Goal: Information Seeking & Learning: Find specific fact

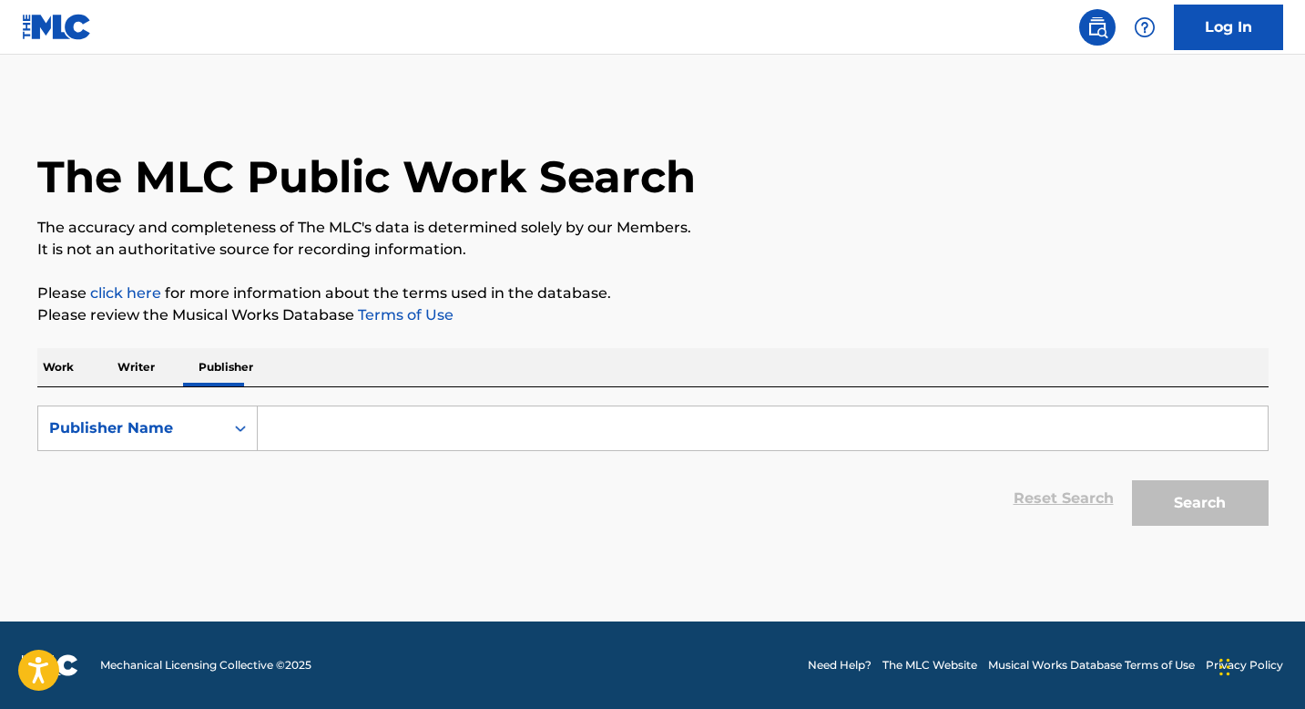
click at [134, 370] on p "Writer" at bounding box center [136, 367] width 48 height 38
click at [322, 430] on input "Search Form" at bounding box center [763, 428] width 1010 height 44
paste input "OMIDIJI AYOKUNLE OLUWATOBI"
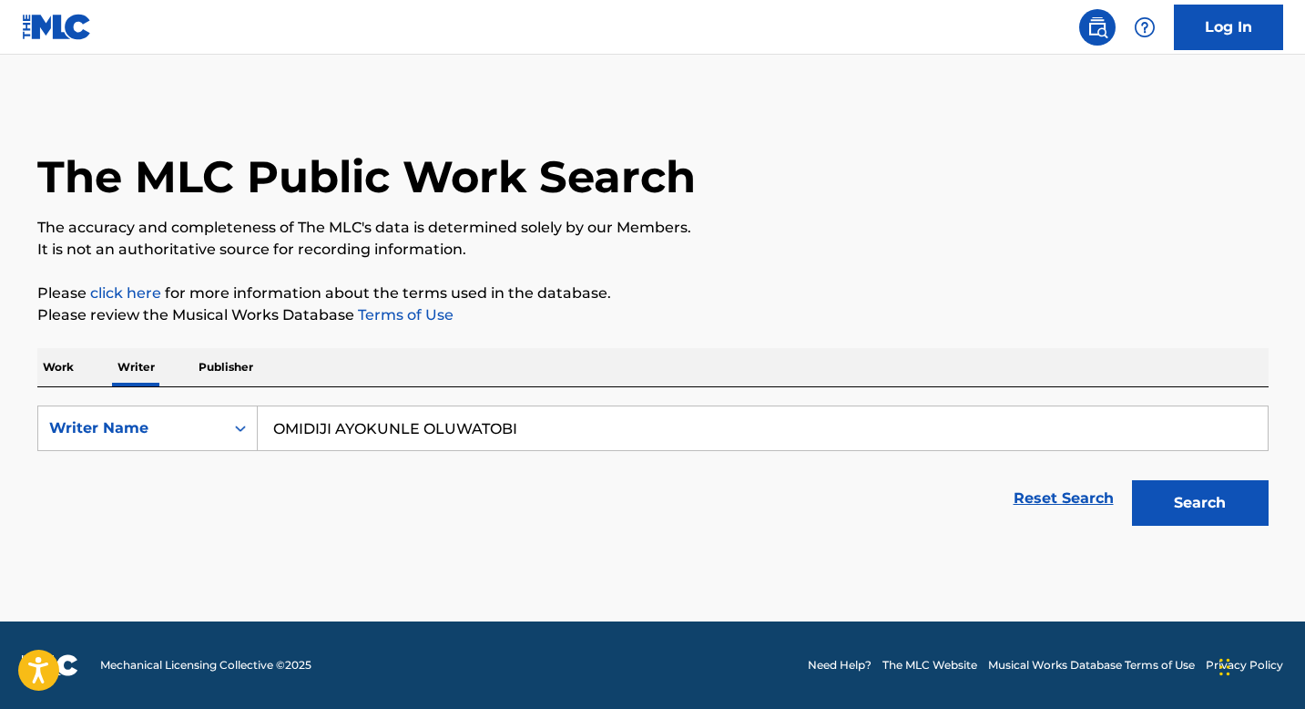
click at [1132, 480] on button "Search" at bounding box center [1200, 503] width 137 height 46
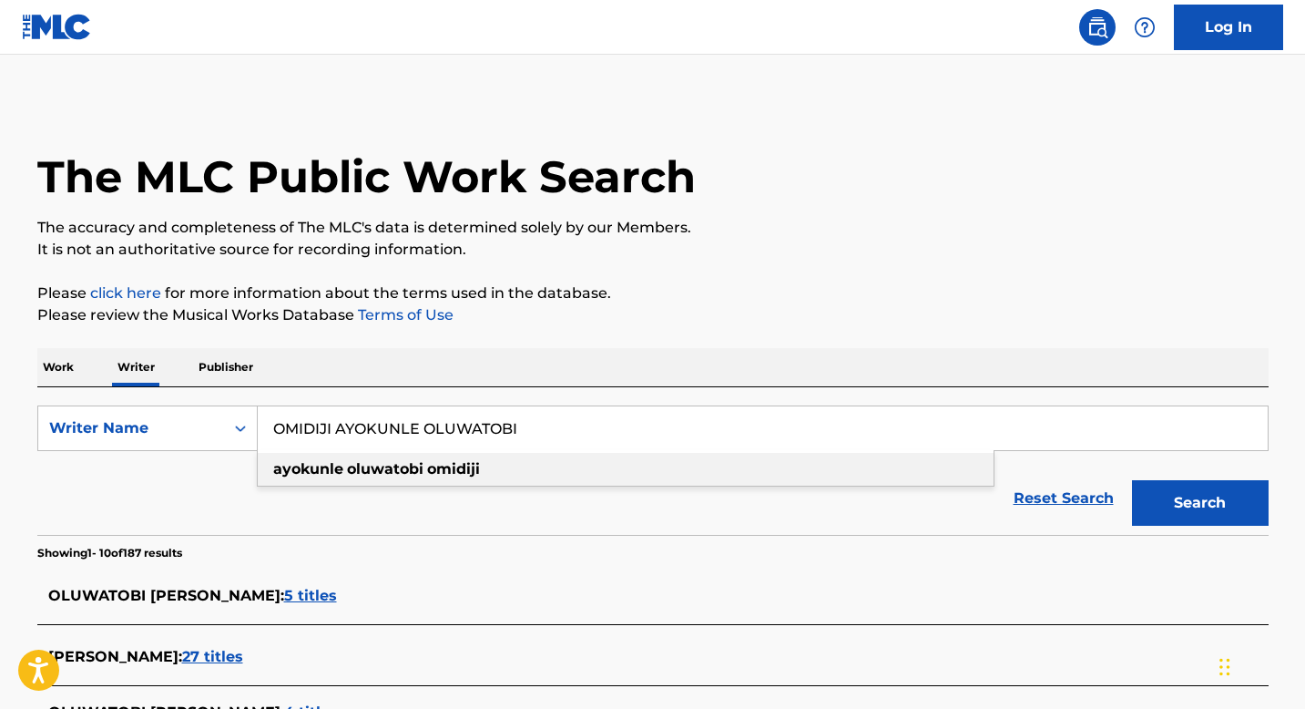
click at [345, 465] on span "Search Form" at bounding box center [345, 468] width 4 height 17
type input "ayokunle oluwatobi omidiji"
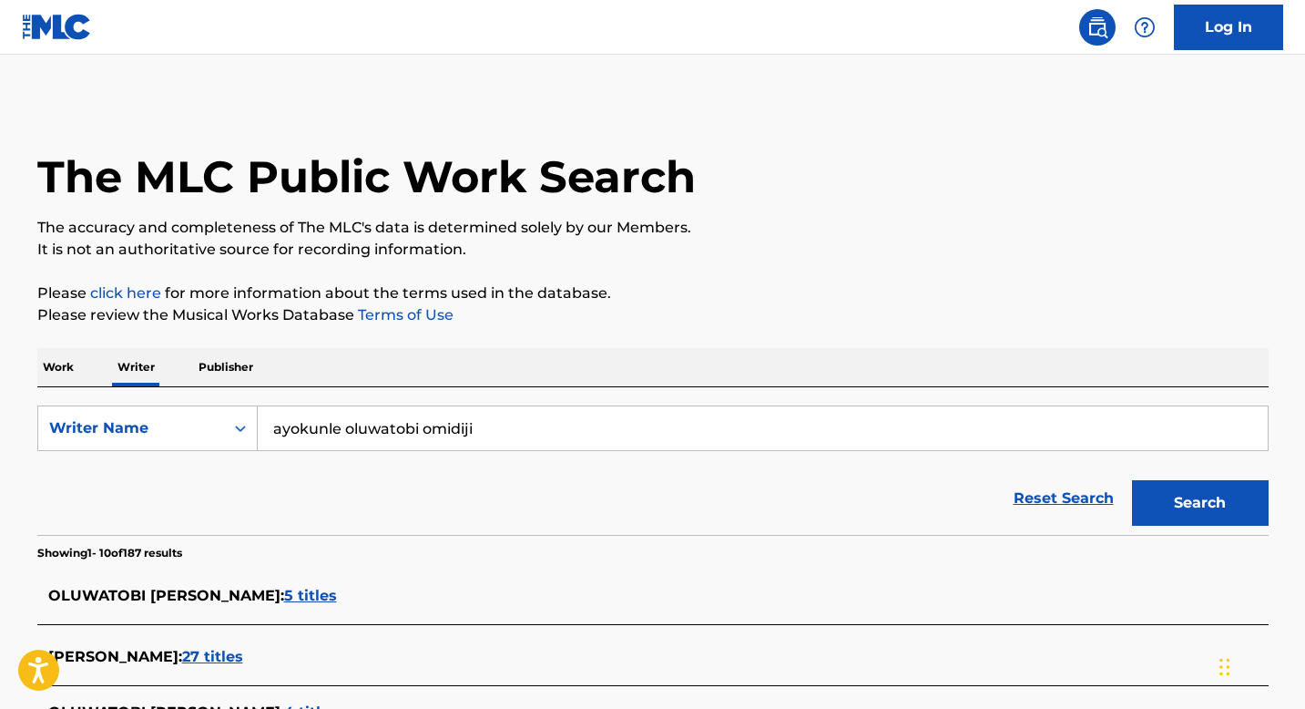
click at [1188, 505] on button "Search" at bounding box center [1200, 503] width 137 height 46
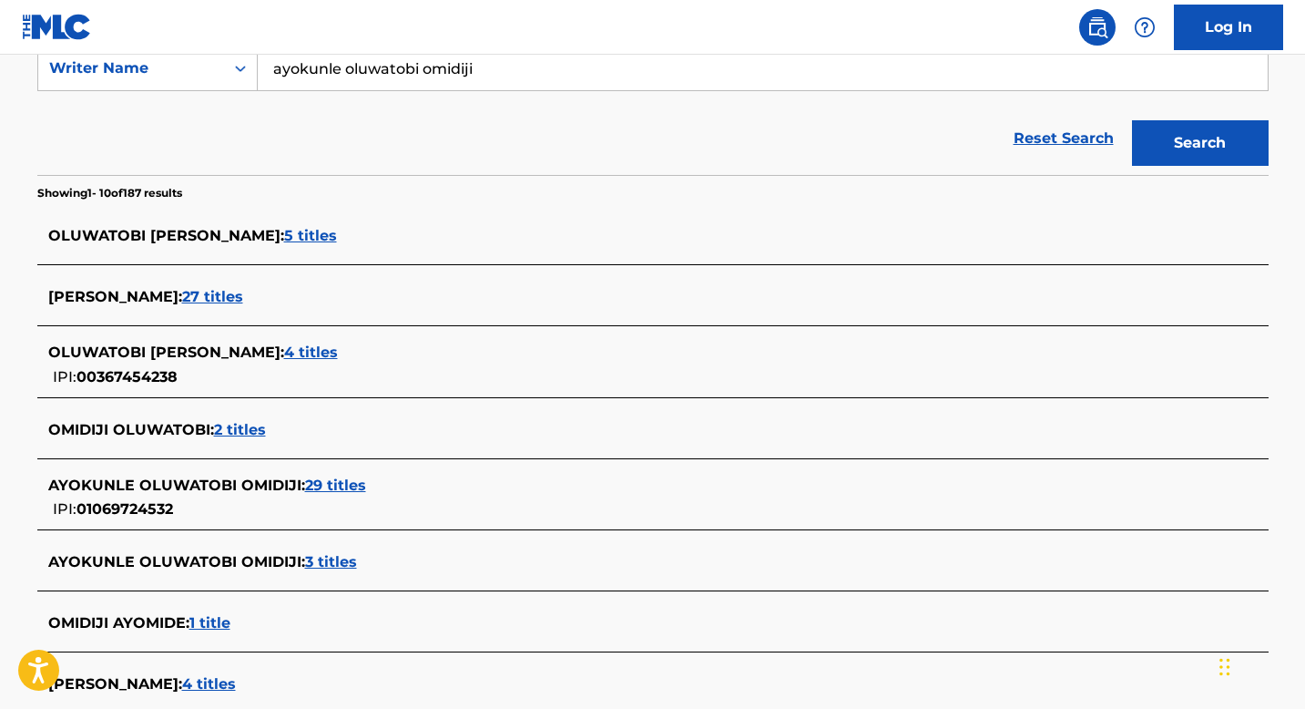
scroll to position [363, 0]
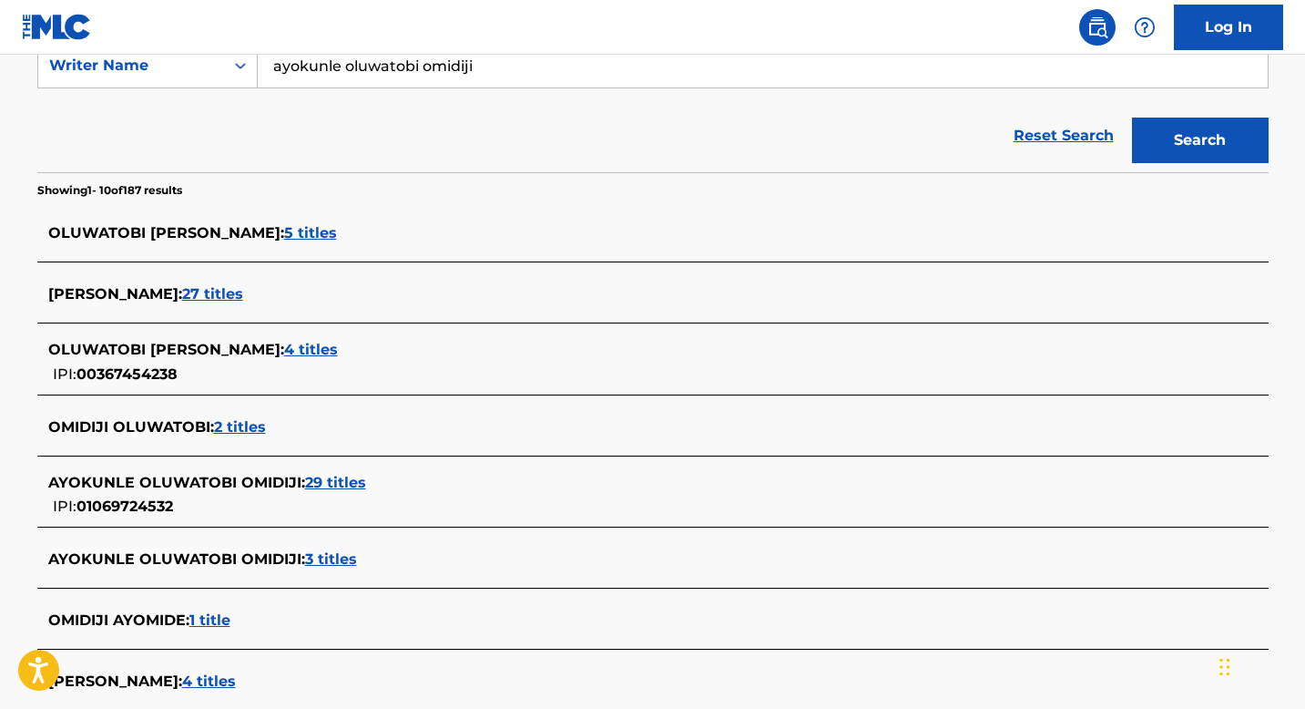
click at [352, 484] on span "29 titles" at bounding box center [335, 482] width 61 height 17
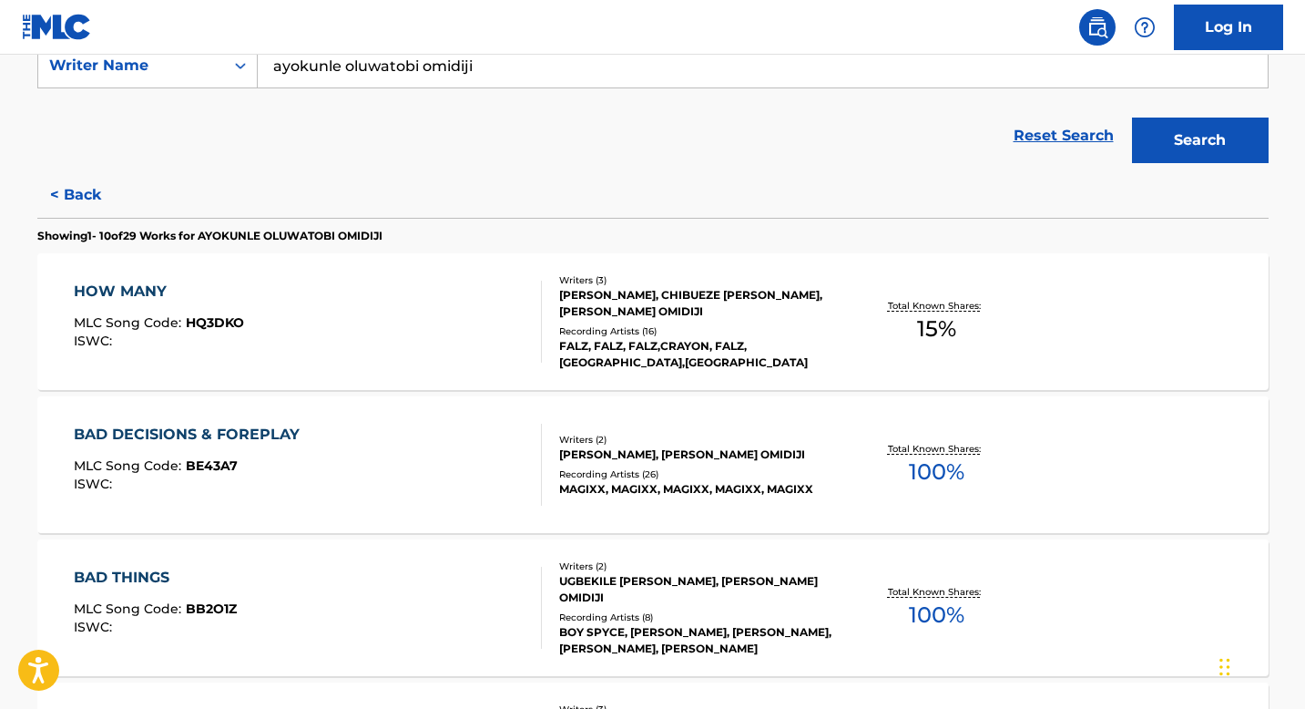
click at [352, 484] on div "BAD DECISIONS & FOREPLAY MLC Song Code : BE43A7 ISWC :" at bounding box center [308, 465] width 468 height 82
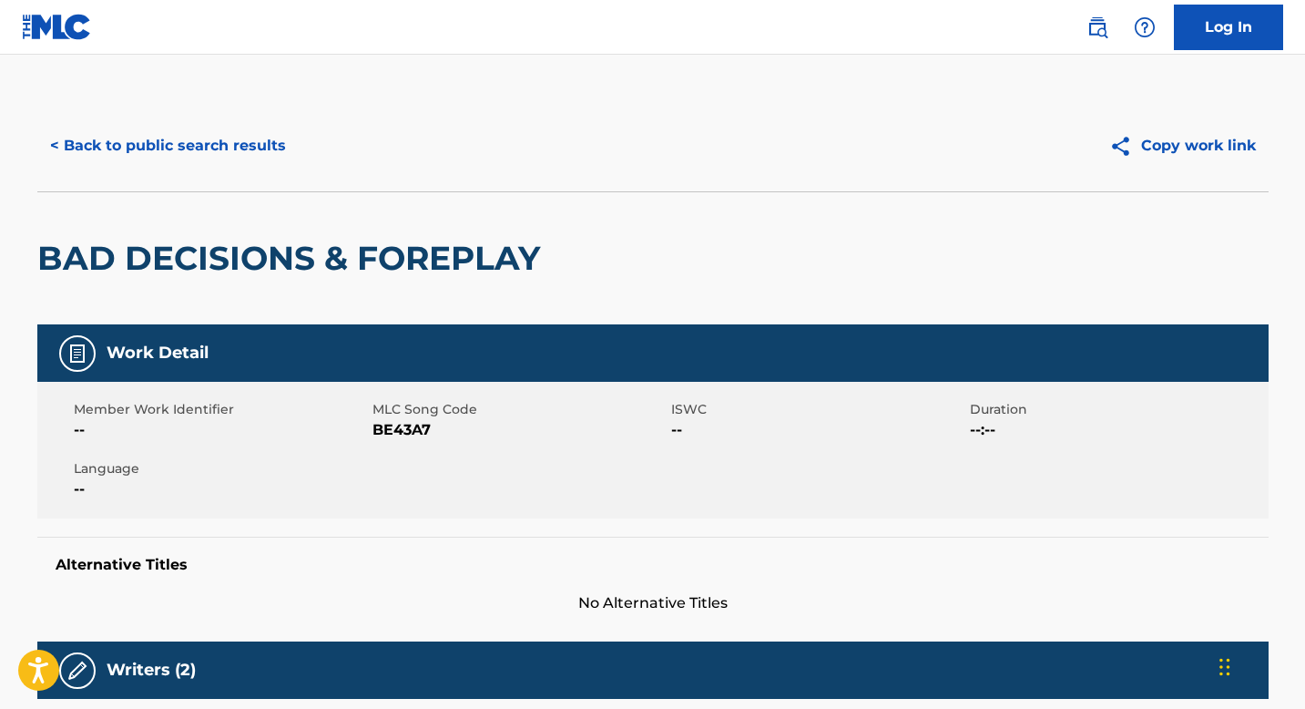
click at [97, 151] on button "< Back to public search results" at bounding box center [167, 146] width 261 height 46
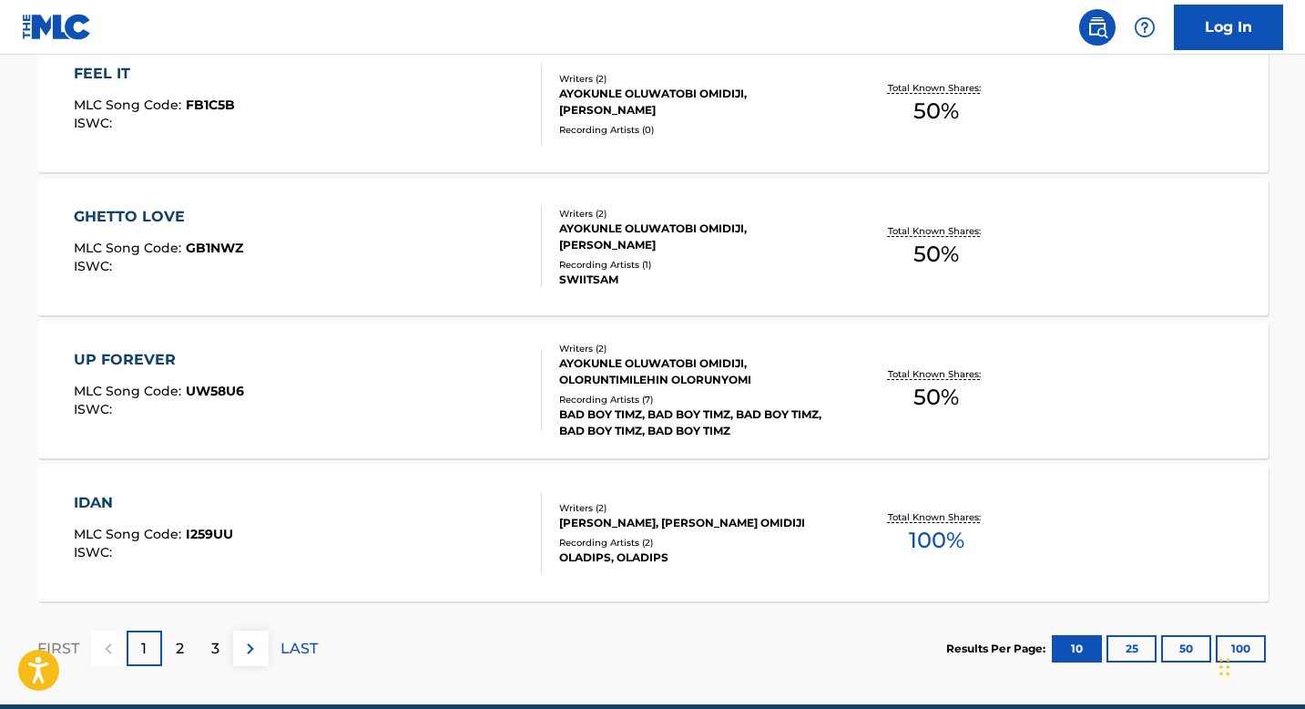
scroll to position [1448, 0]
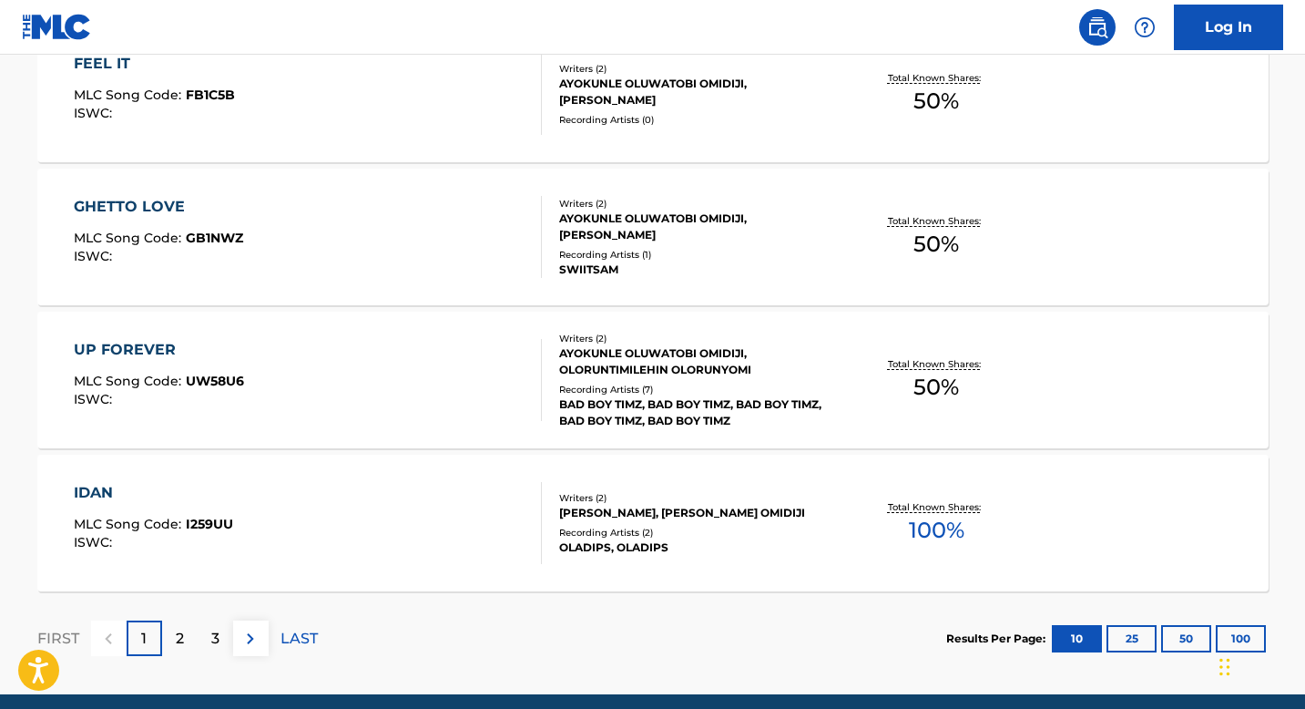
click at [179, 640] on p "2" at bounding box center [180, 639] width 8 height 22
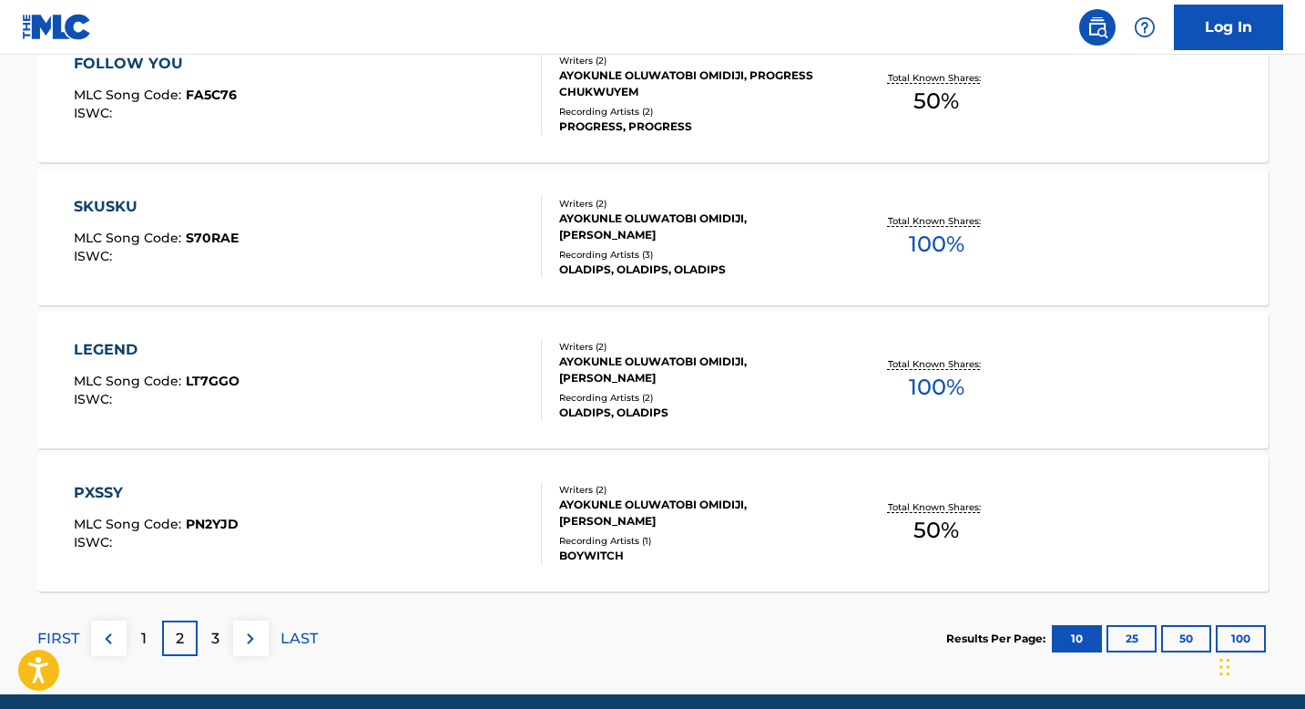
click at [145, 200] on div "SKUSKU" at bounding box center [156, 207] width 165 height 22
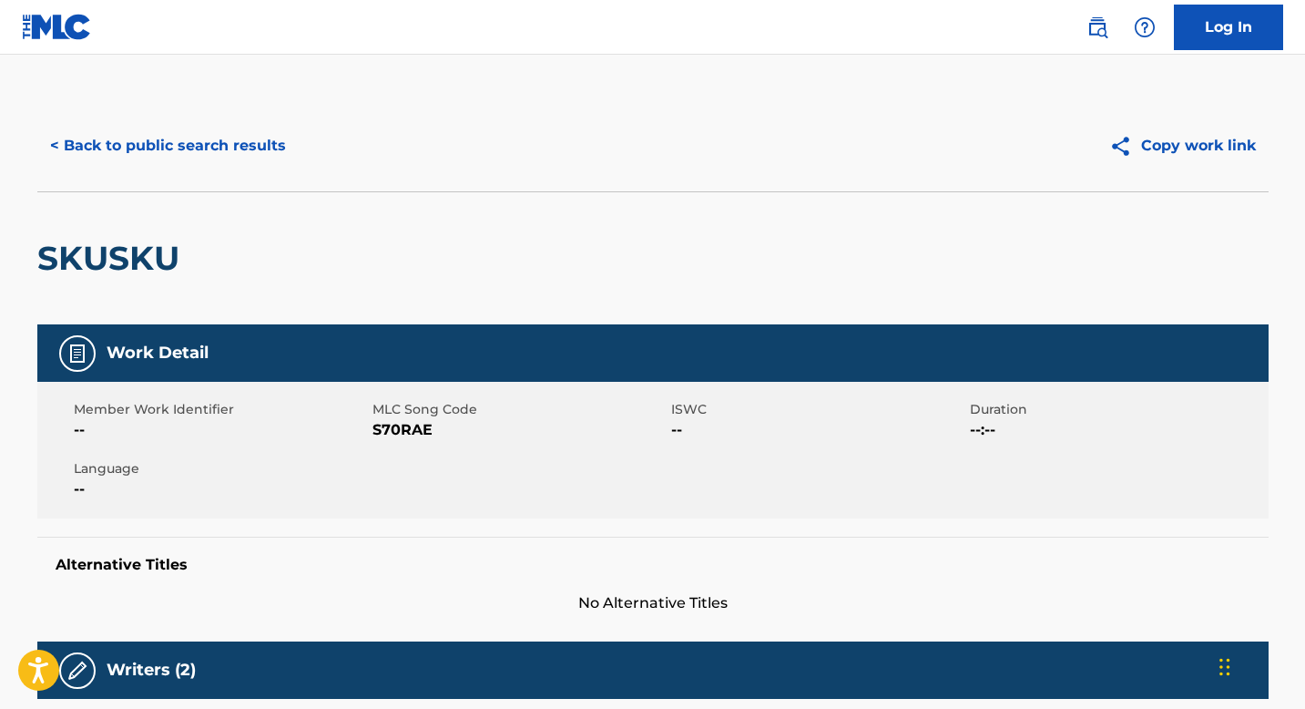
click at [63, 141] on button "< Back to public search results" at bounding box center [167, 146] width 261 height 46
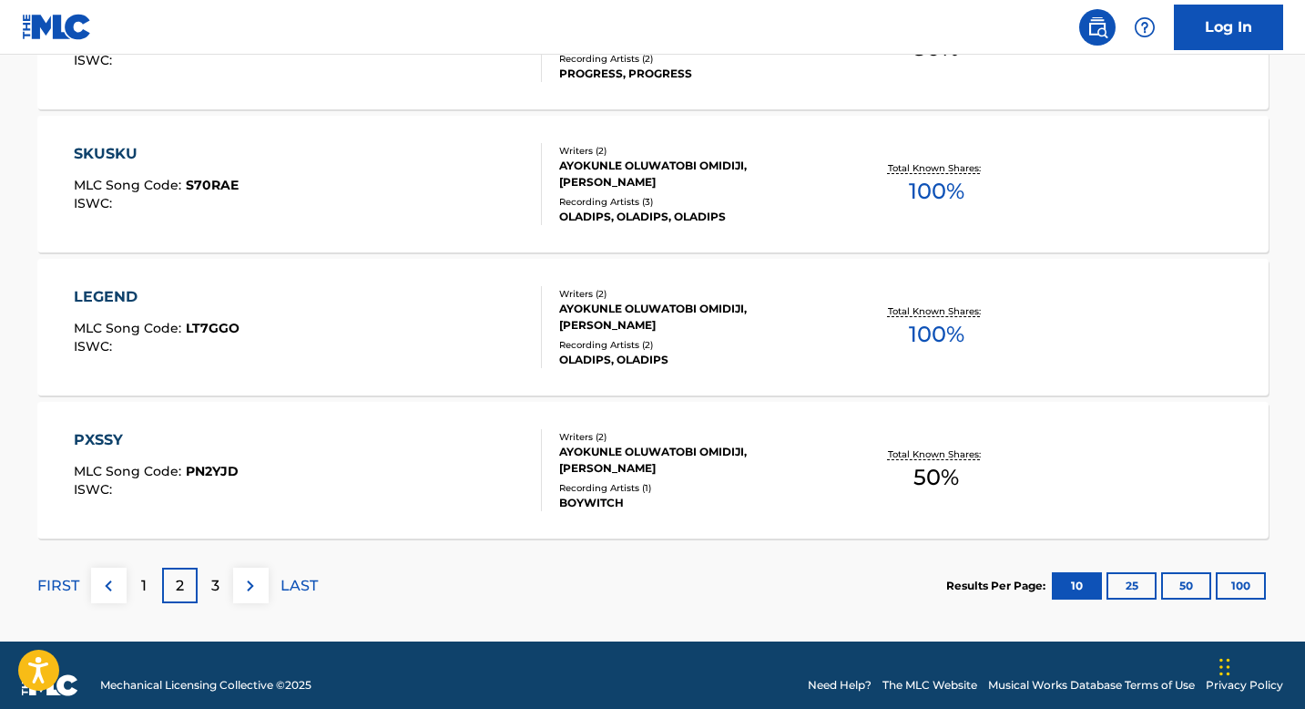
scroll to position [1521, 0]
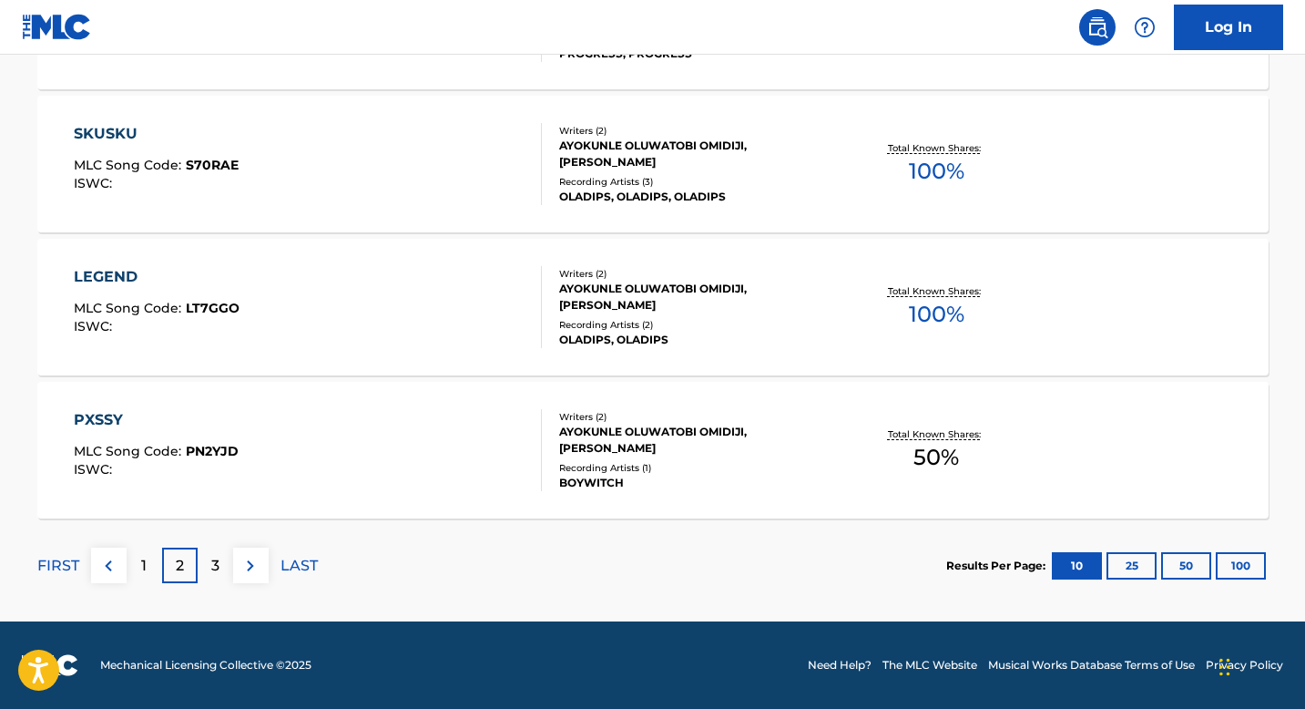
click at [207, 566] on div "3" at bounding box center [216, 565] width 36 height 36
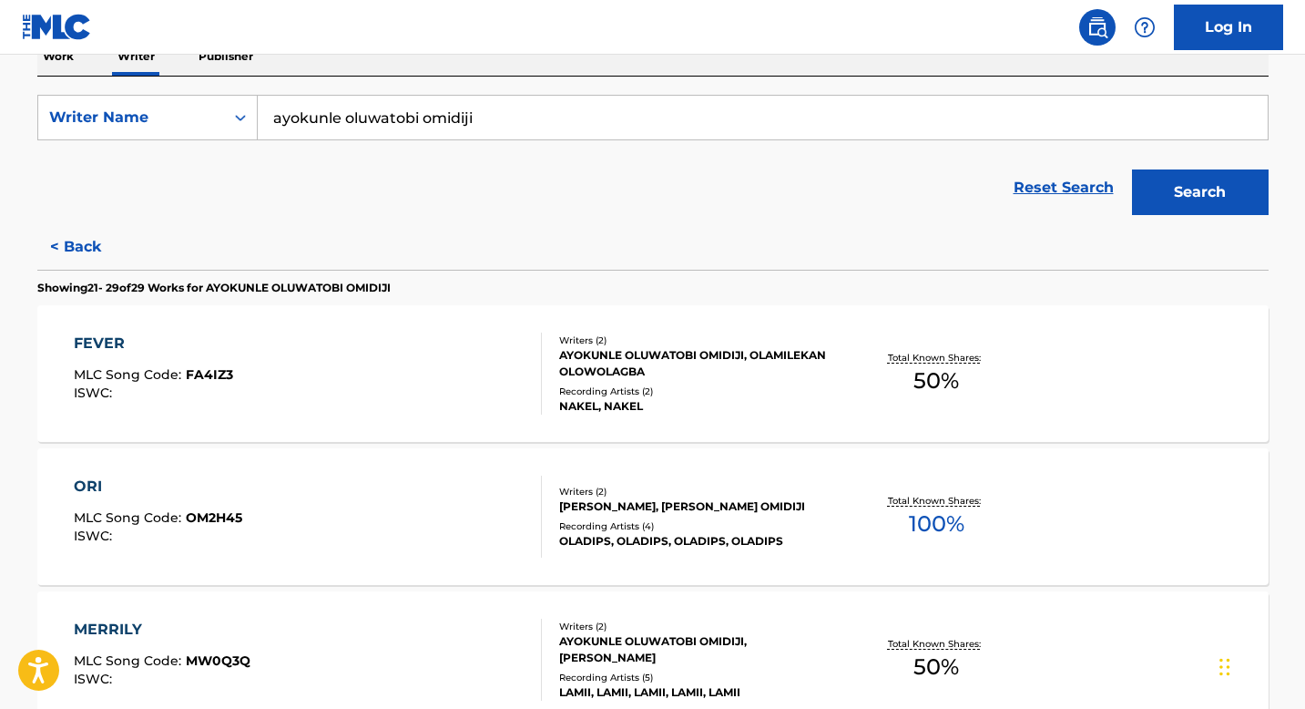
scroll to position [270, 0]
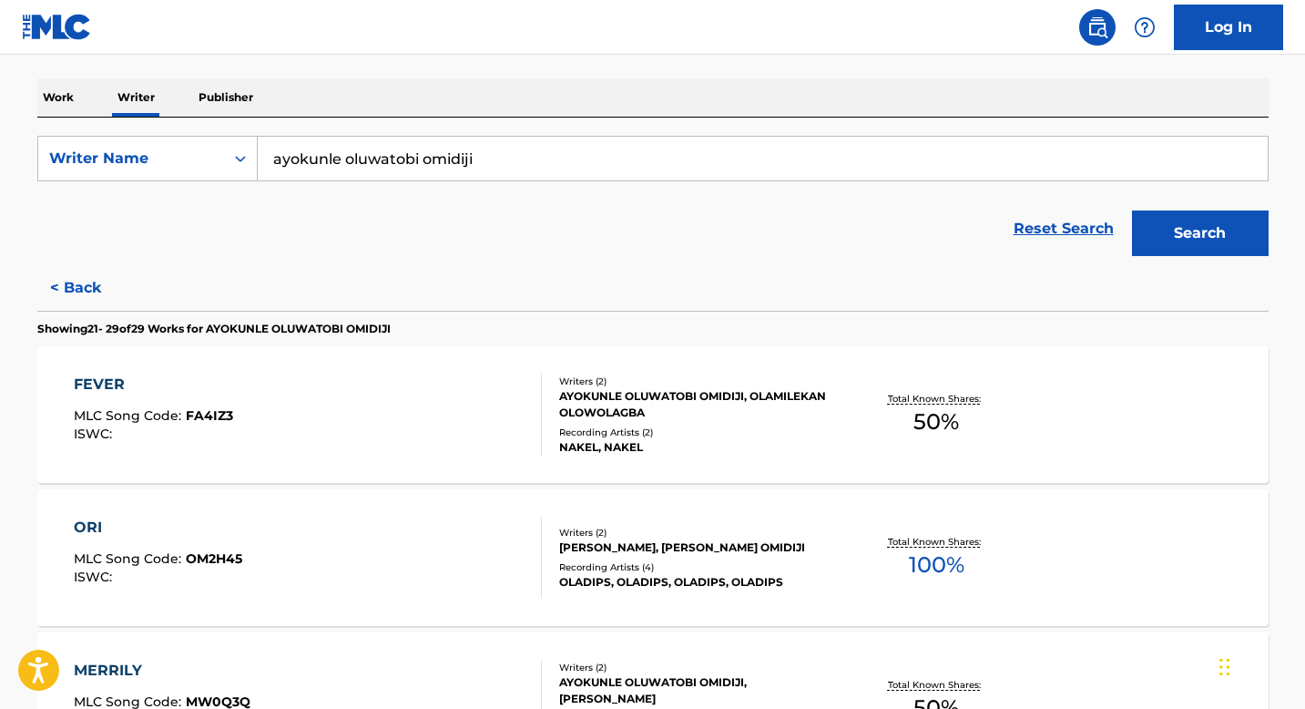
click at [78, 288] on button "< Back" at bounding box center [91, 288] width 109 height 46
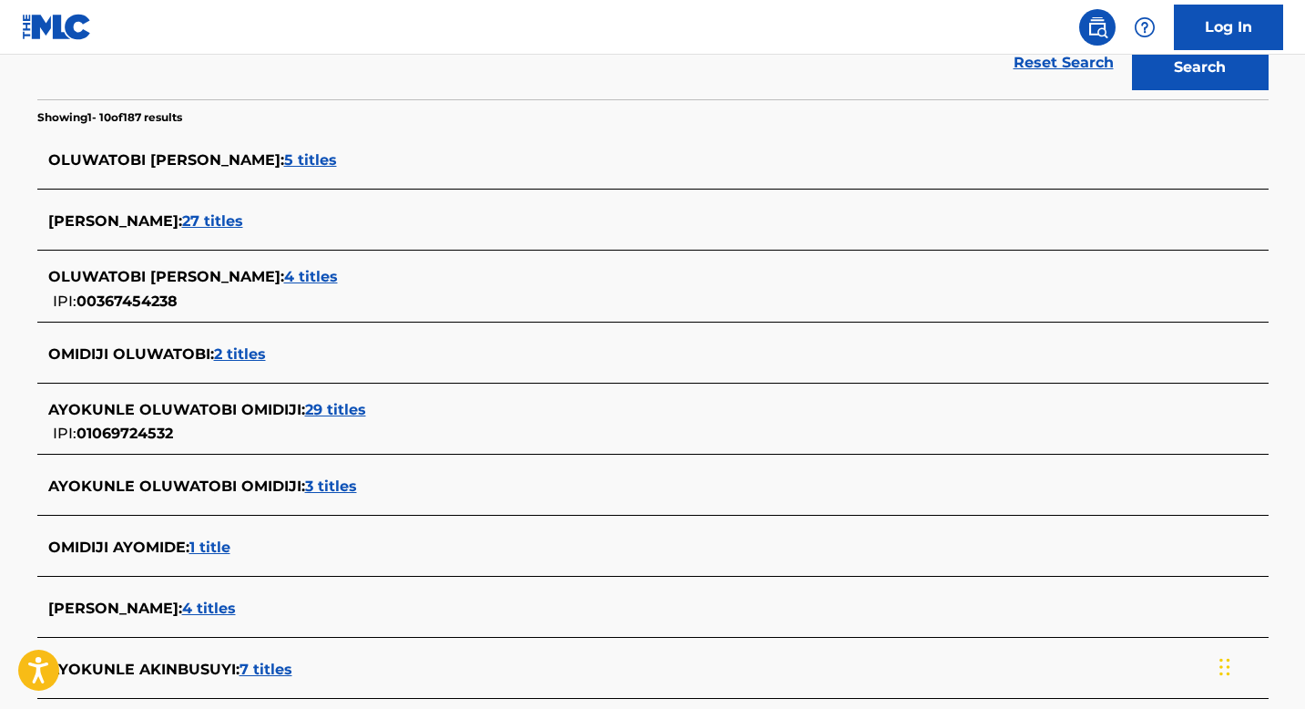
scroll to position [475, 0]
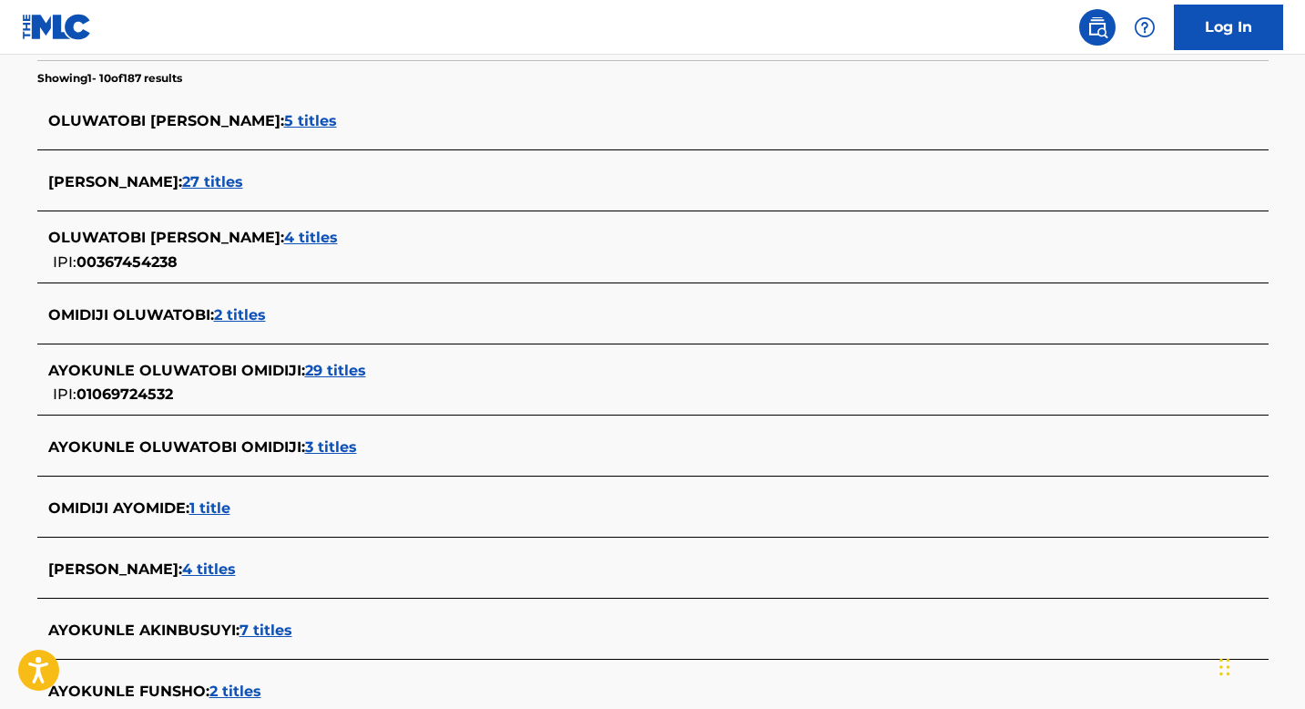
click at [325, 445] on span "3 titles" at bounding box center [331, 446] width 52 height 17
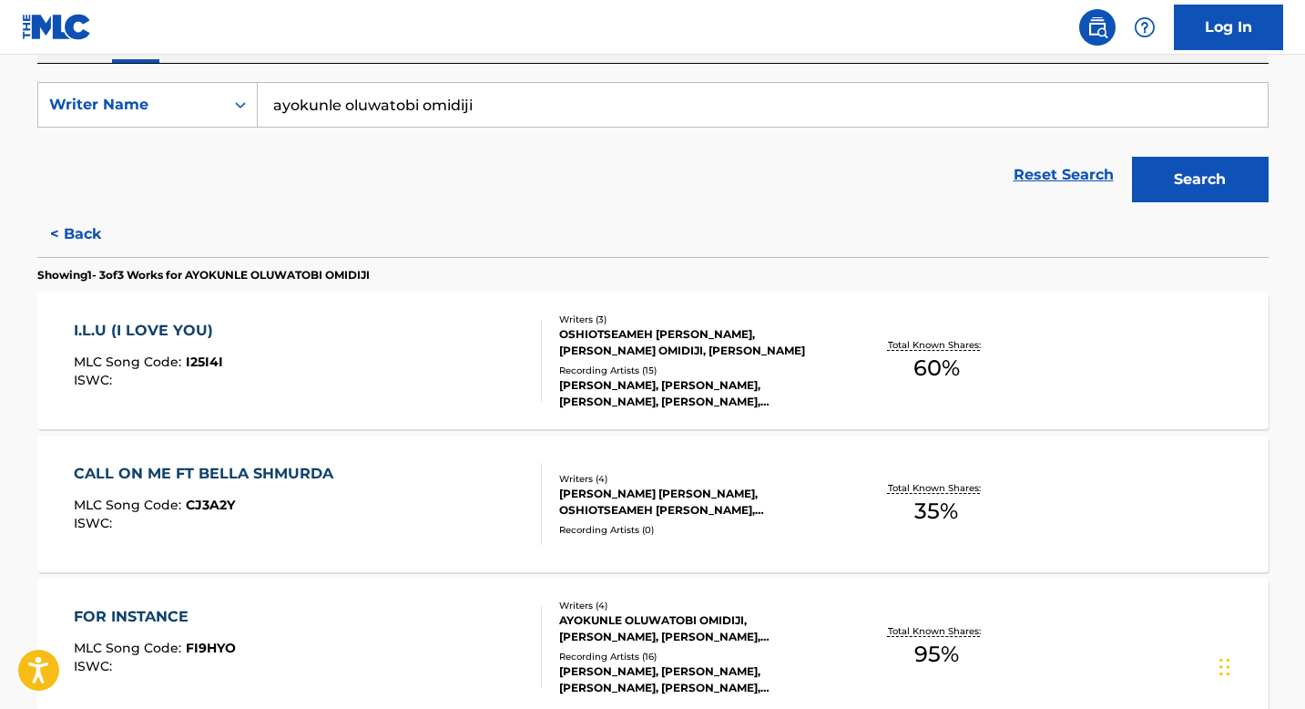
scroll to position [271, 0]
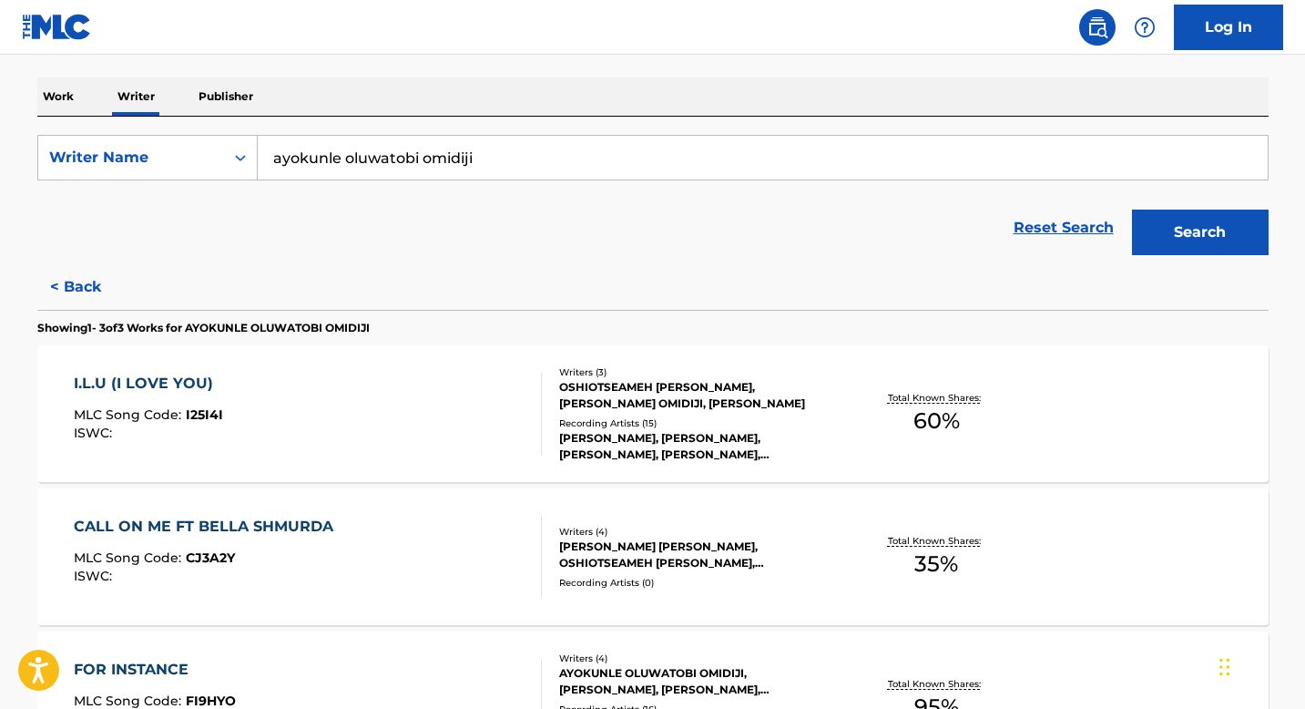
click at [57, 289] on button "< Back" at bounding box center [91, 287] width 109 height 46
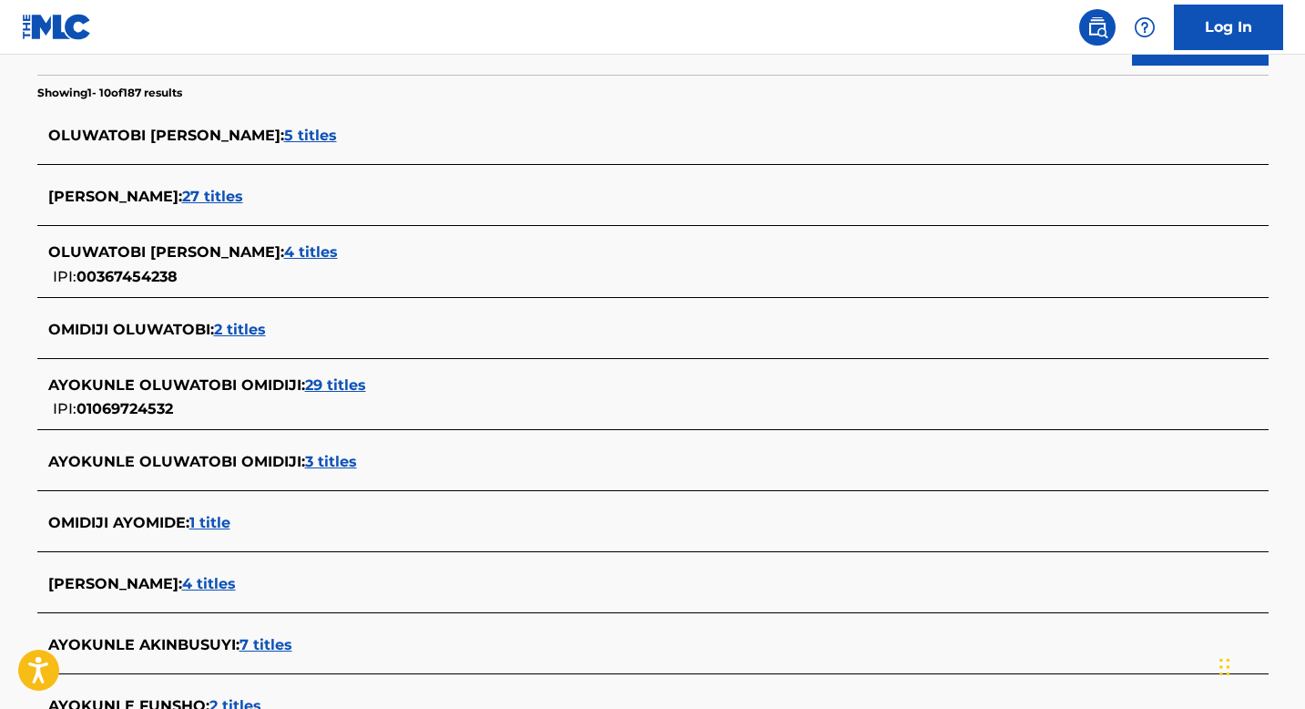
scroll to position [445, 0]
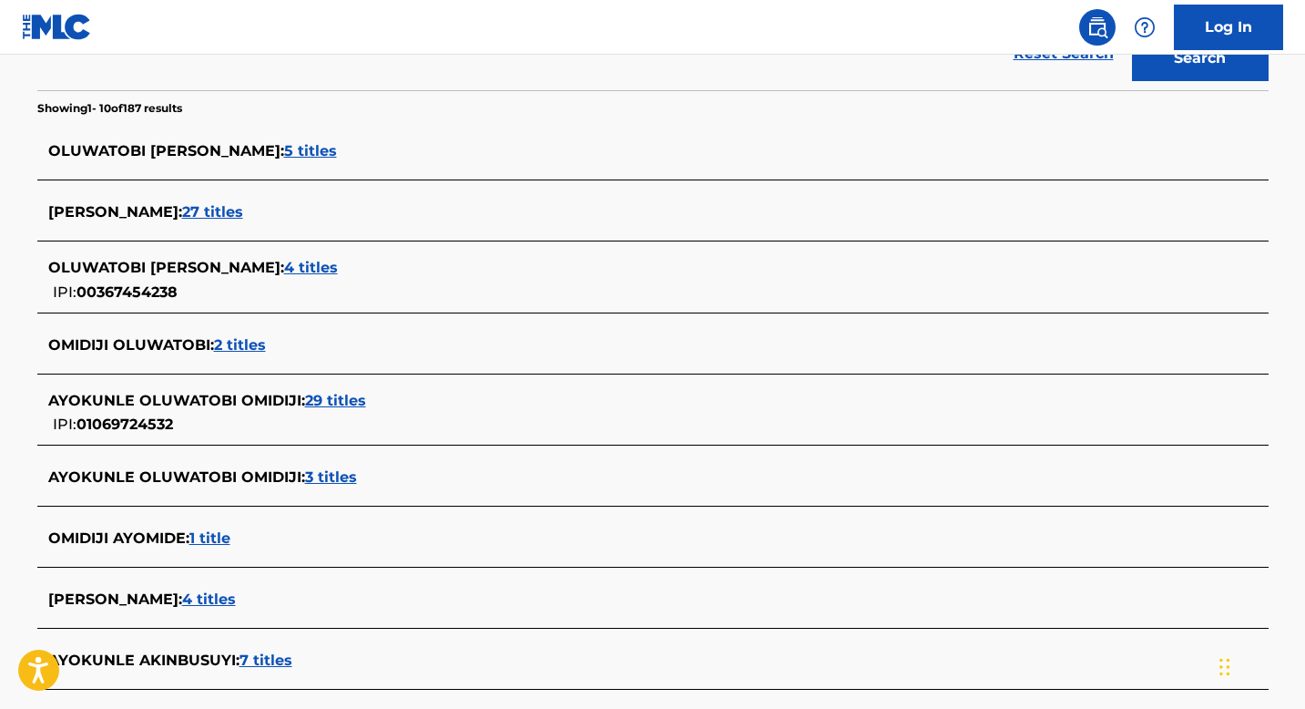
click at [244, 344] on span "2 titles" at bounding box center [240, 344] width 52 height 17
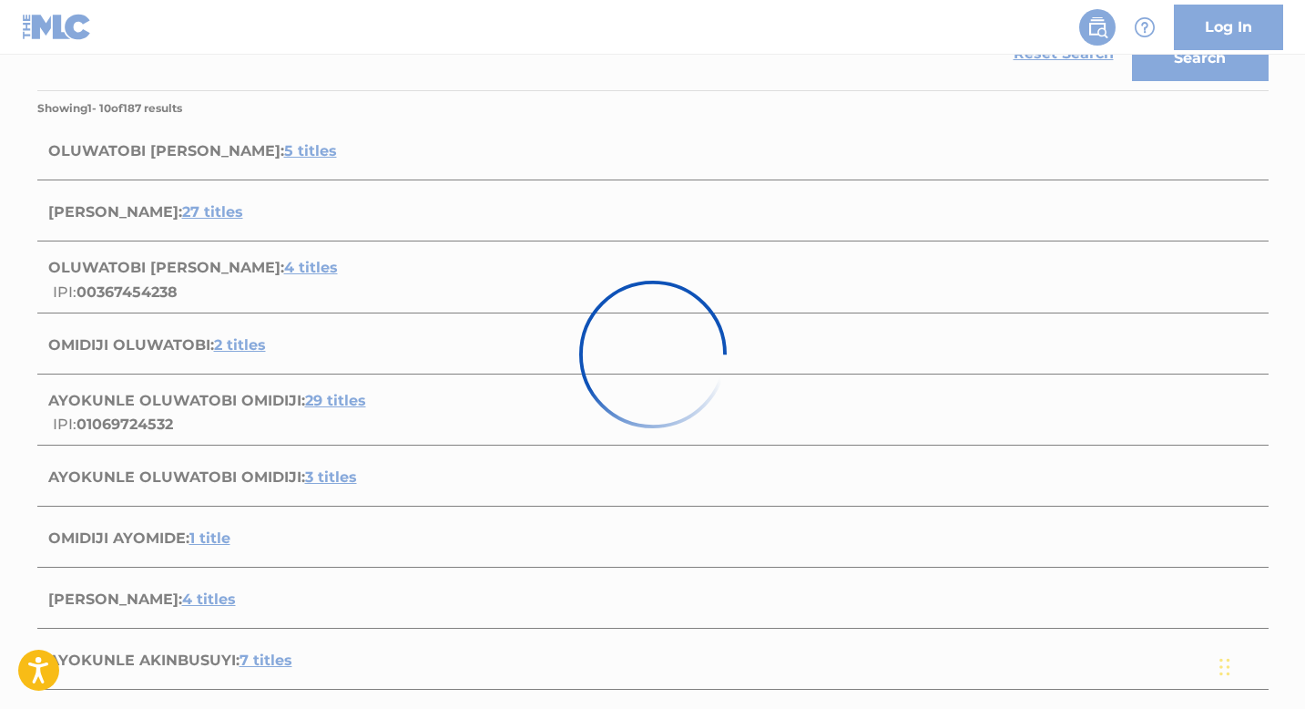
scroll to position [369, 0]
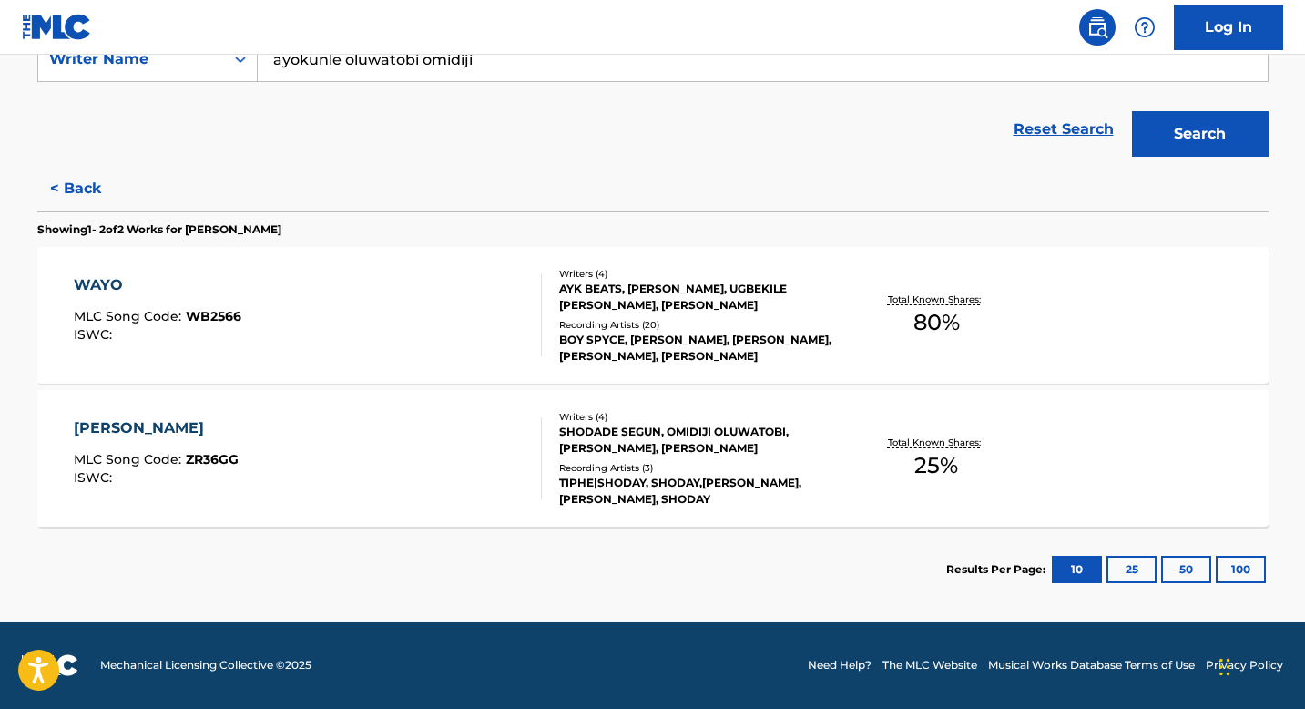
click at [134, 285] on div "WAYO" at bounding box center [158, 285] width 168 height 22
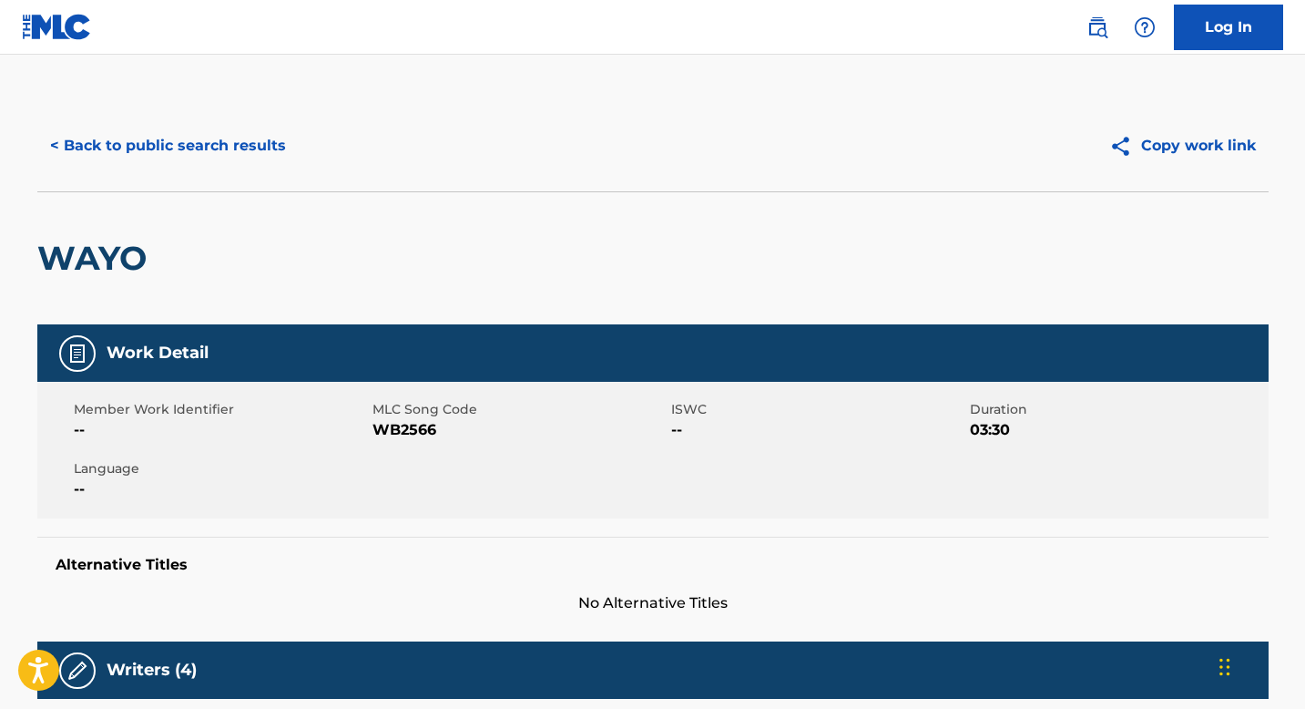
click at [46, 151] on button "< Back to public search results" at bounding box center [167, 146] width 261 height 46
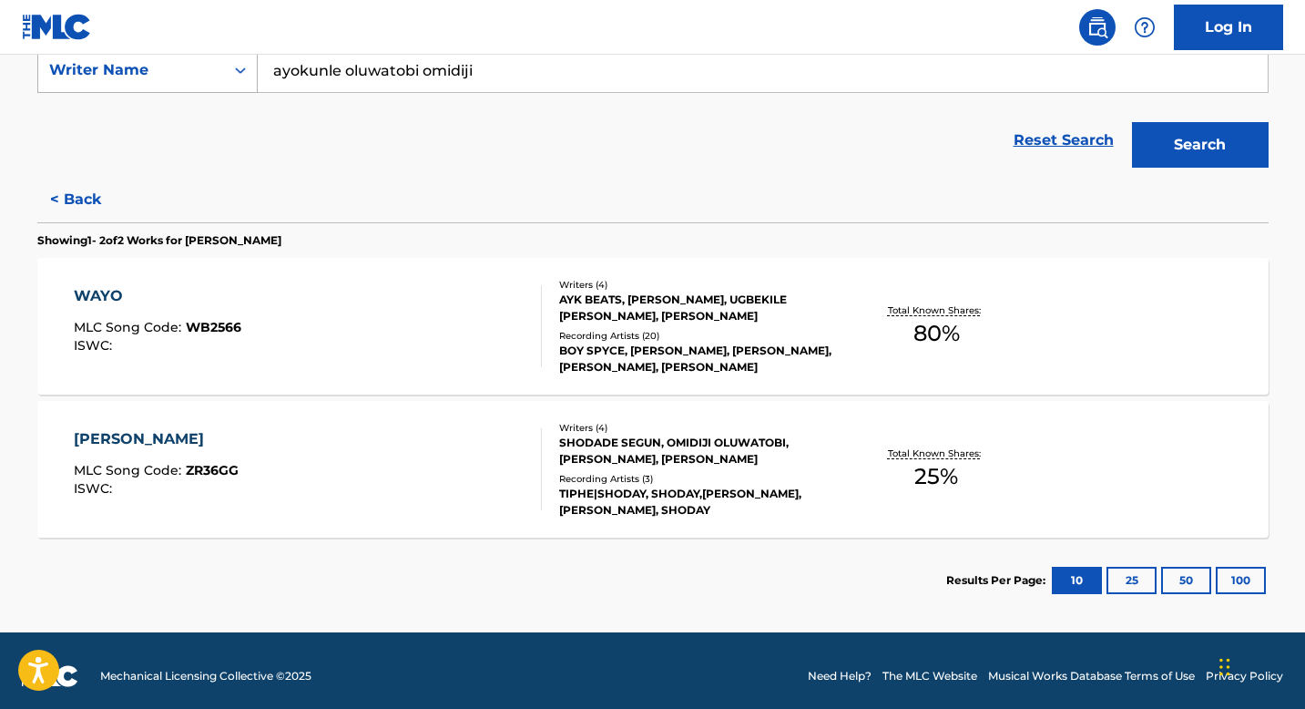
scroll to position [363, 0]
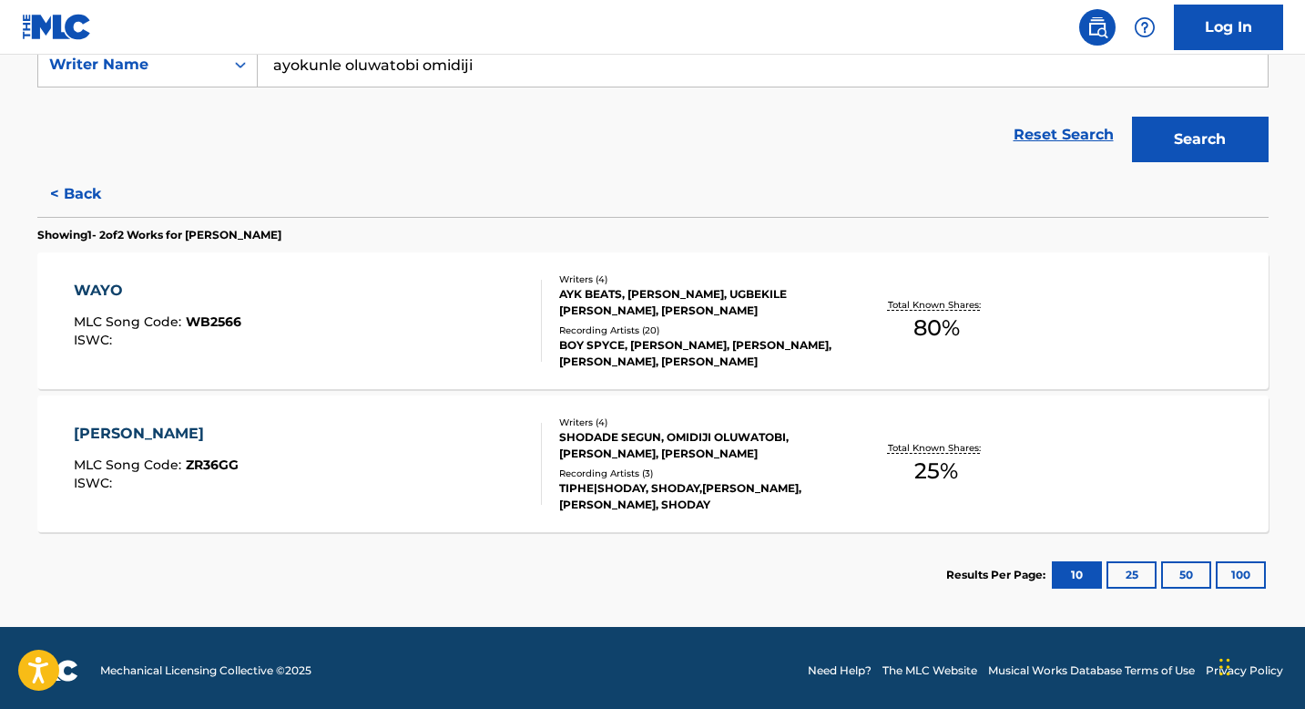
click at [134, 456] on span "MLC Song Code :" at bounding box center [130, 464] width 112 height 16
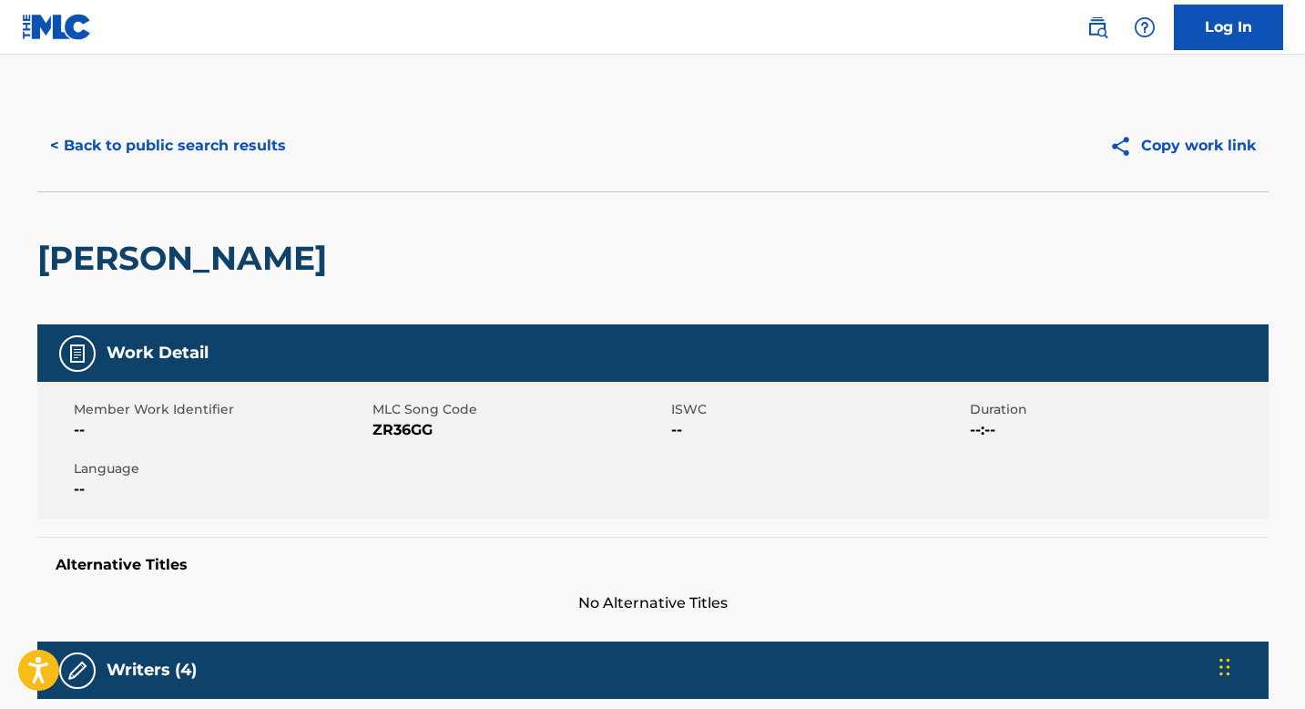
click at [66, 168] on button "< Back to public search results" at bounding box center [167, 146] width 261 height 46
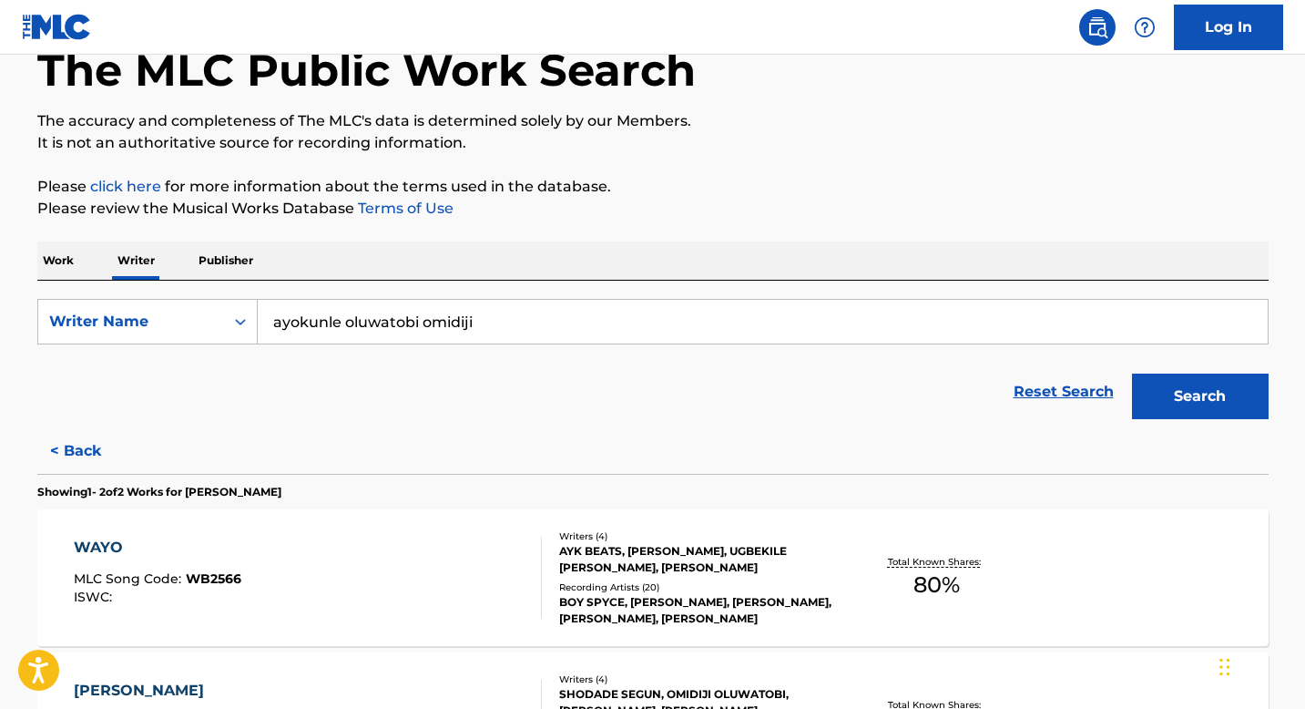
scroll to position [109, 0]
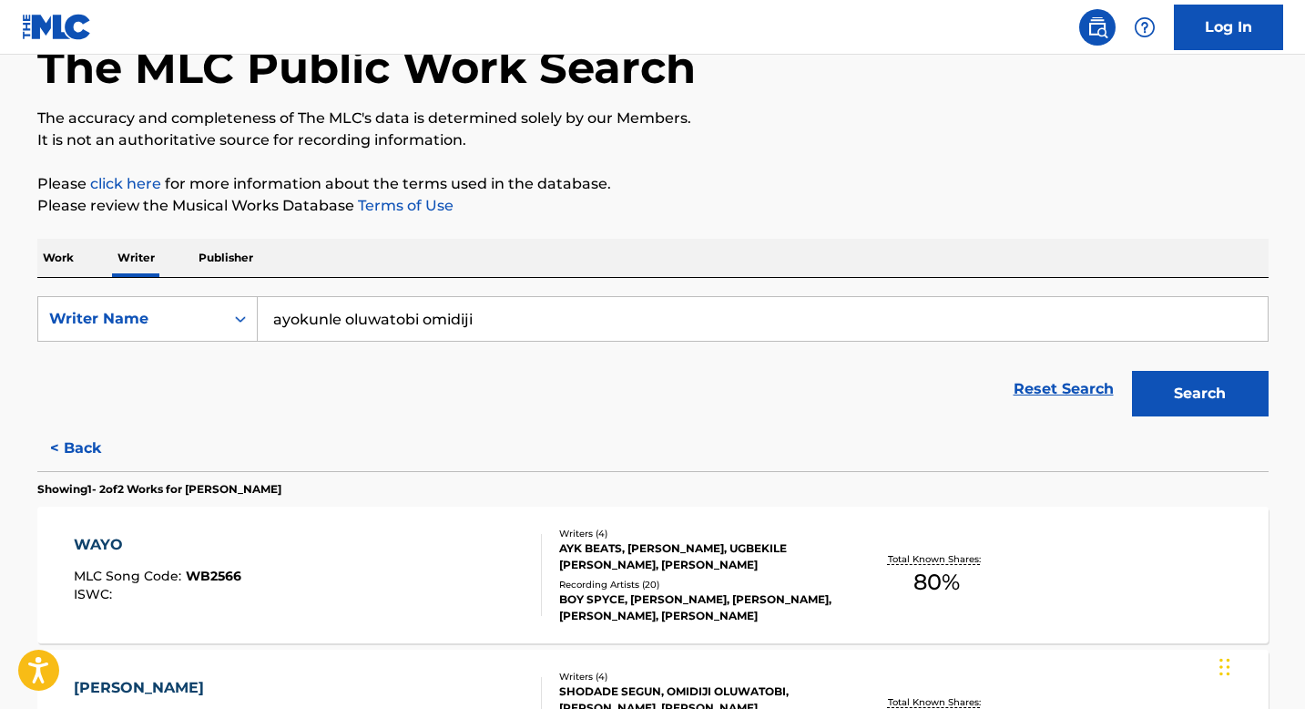
click at [69, 463] on button "< Back" at bounding box center [91, 448] width 109 height 46
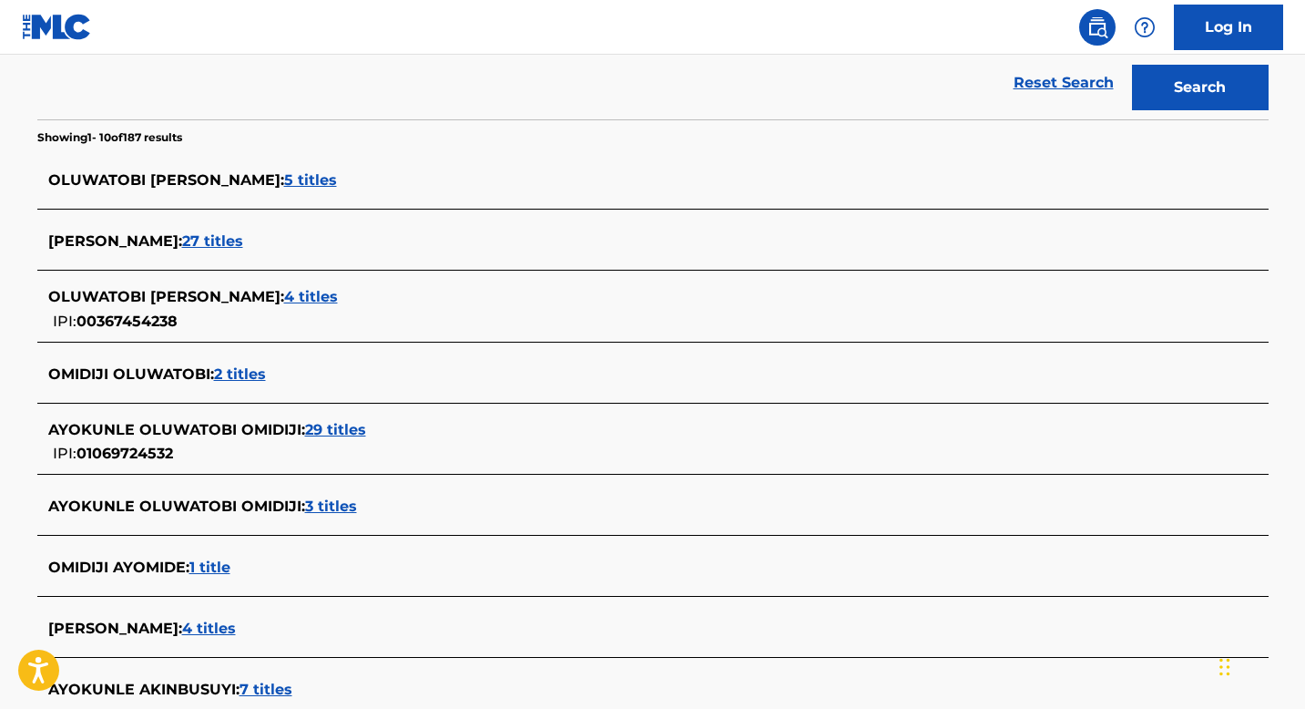
scroll to position [432, 0]
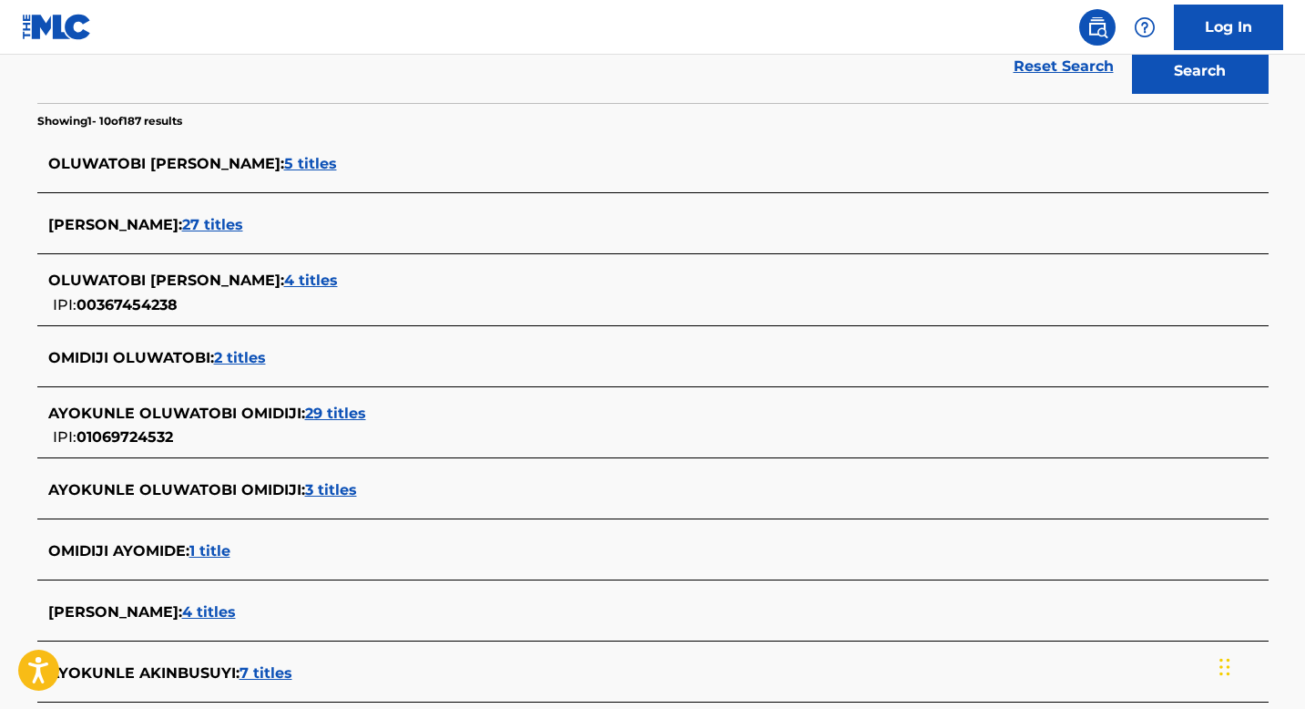
click at [347, 485] on span "3 titles" at bounding box center [331, 489] width 52 height 17
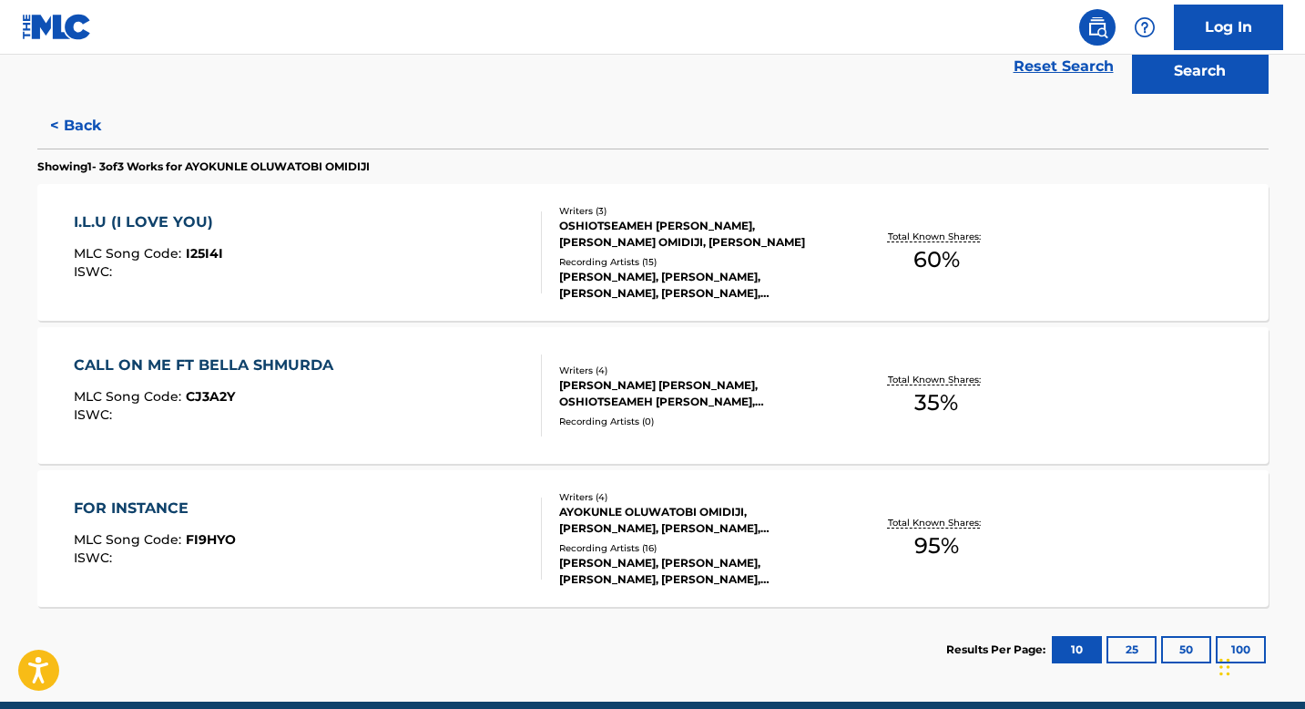
click at [142, 225] on div "I.L.U (I LOVE YOU)" at bounding box center [148, 222] width 149 height 22
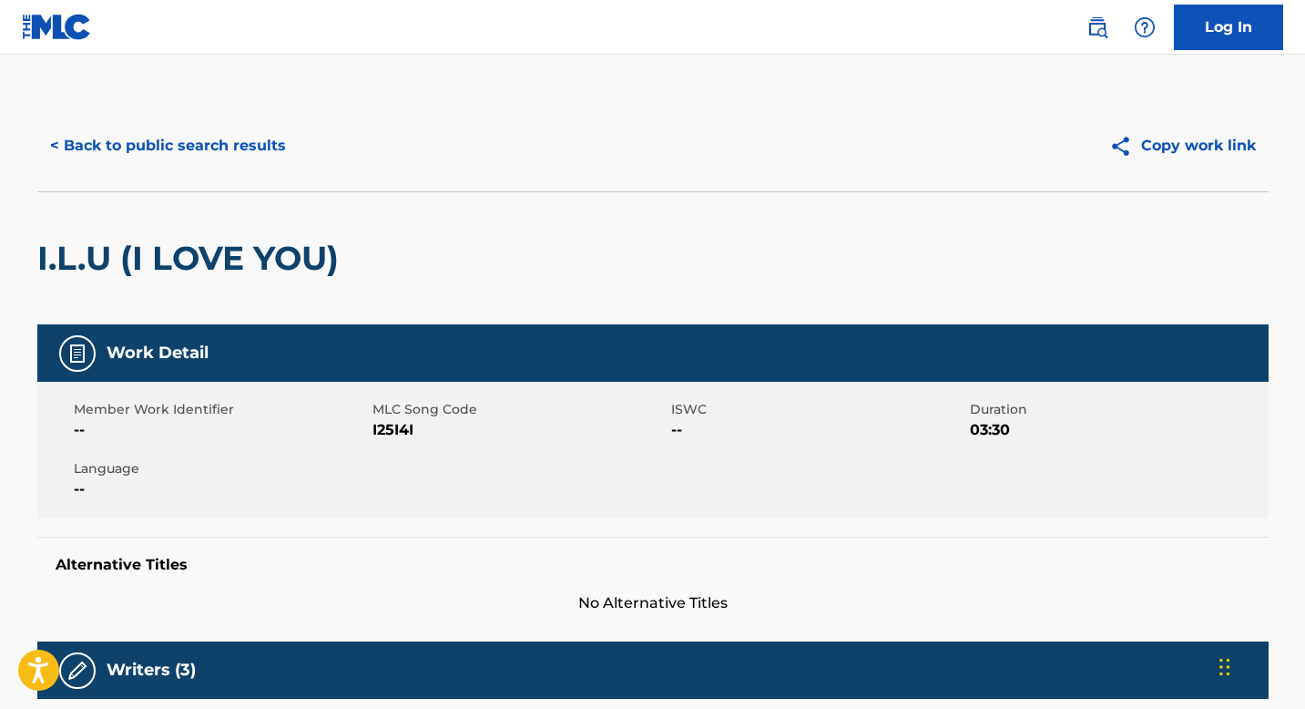
click at [71, 140] on button "< Back to public search results" at bounding box center [167, 146] width 261 height 46
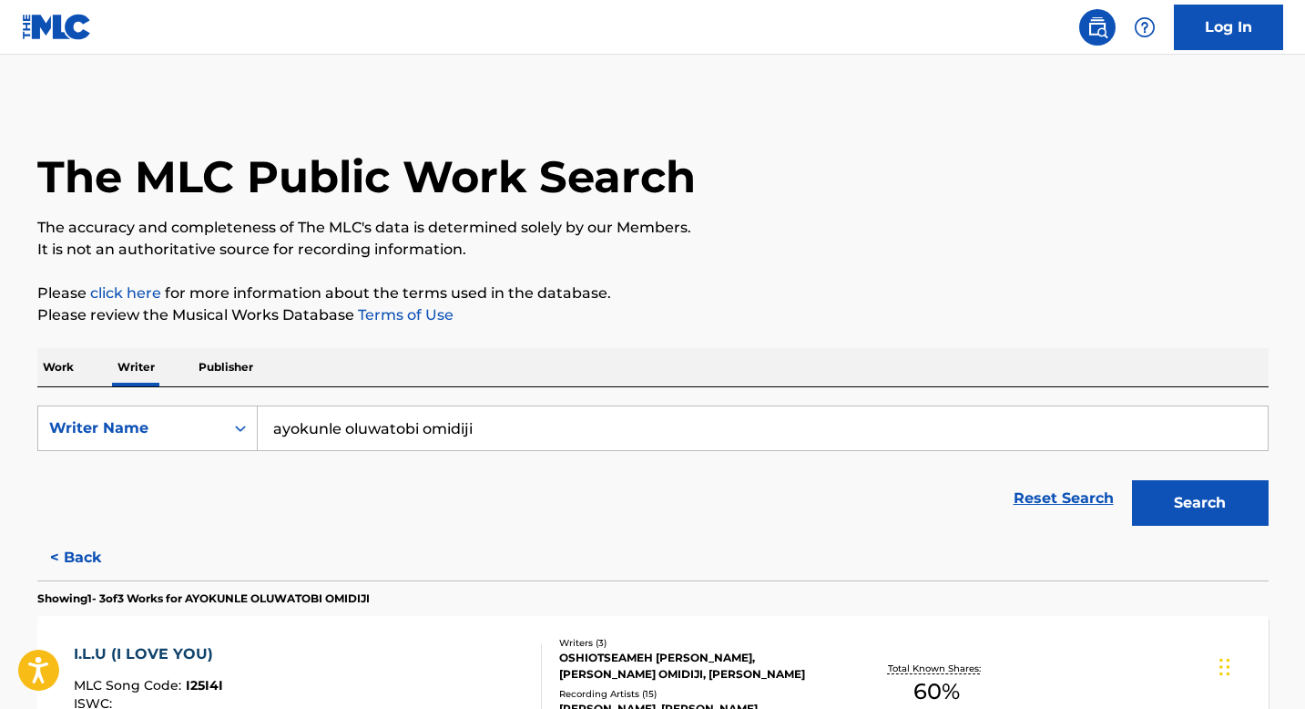
click at [73, 564] on button "< Back" at bounding box center [91, 558] width 109 height 46
